Goal: Find specific page/section: Find specific page/section

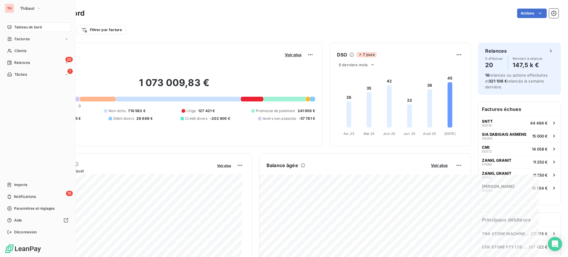
click at [5, 7] on div "TH Thibaut Tableau de bord Factures Clients 20 Relances 1 Tâches Imports 19 Not…" at bounding box center [38, 128] width 76 height 257
click at [28, 9] on span "Thibaut" at bounding box center [27, 8] width 14 height 5
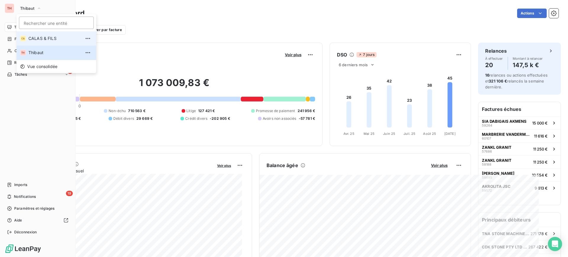
click at [34, 41] on span "CALAS & FILS" at bounding box center [54, 39] width 52 height 6
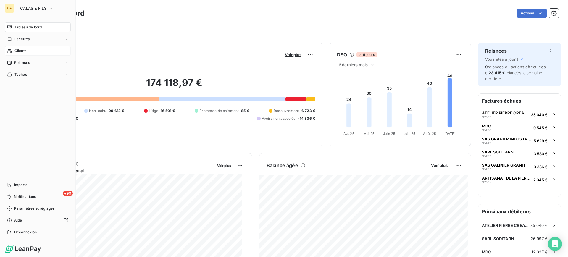
click at [24, 50] on span "Clients" at bounding box center [20, 50] width 12 height 5
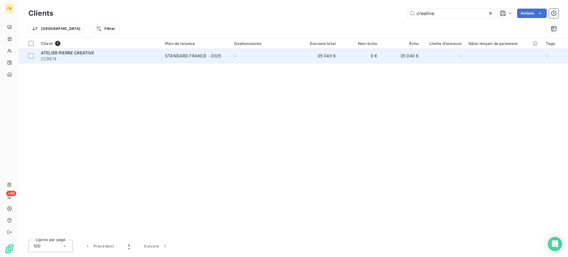
type input "creative"
click at [111, 61] on span "CCRE14" at bounding box center [99, 59] width 117 height 6
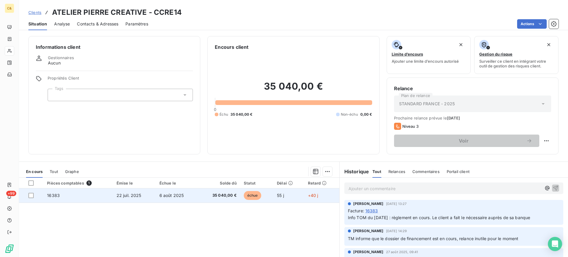
click at [112, 195] on td "16383" at bounding box center [77, 195] width 69 height 14
